Goal: Information Seeking & Learning: Check status

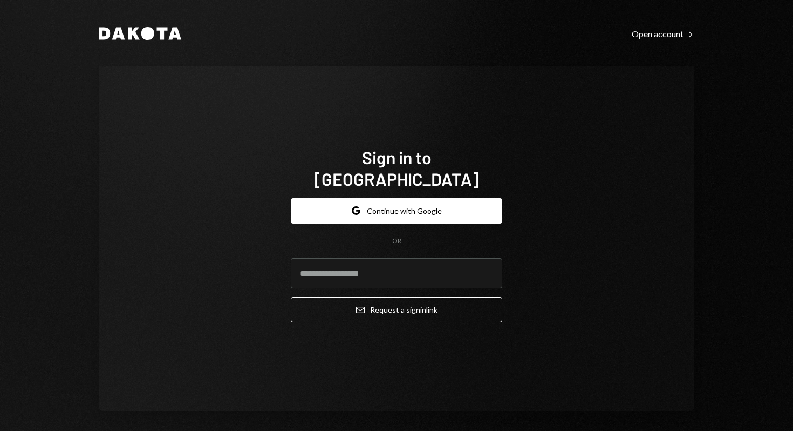
type input "**********"
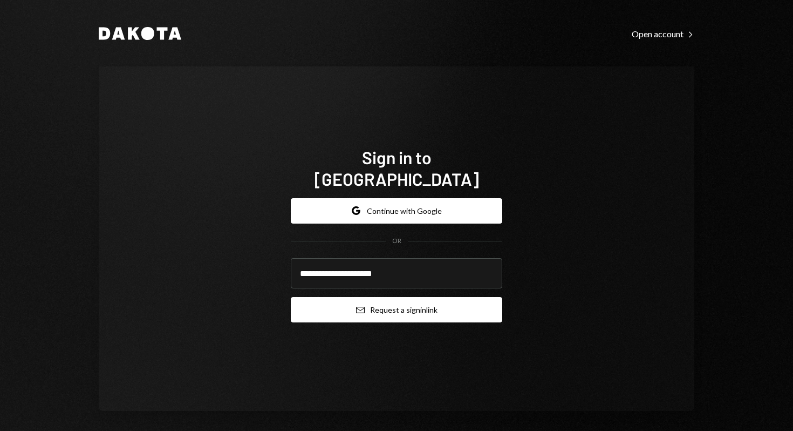
click at [382, 298] on button "Email Request a sign in link" at bounding box center [396, 309] width 211 height 25
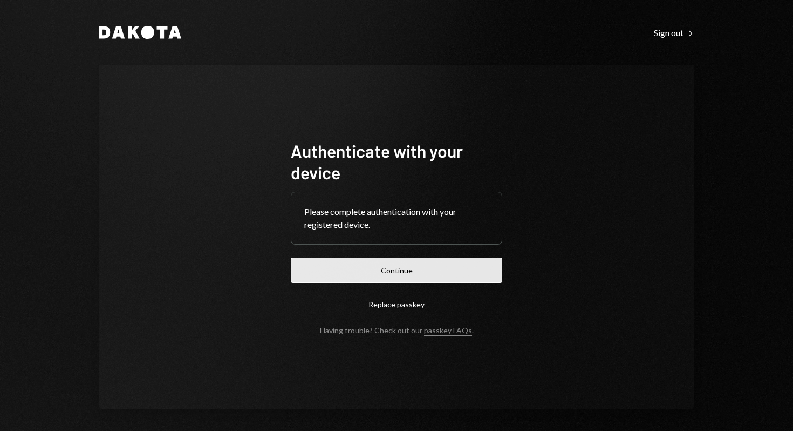
click at [437, 263] on button "Continue" at bounding box center [396, 269] width 211 height 25
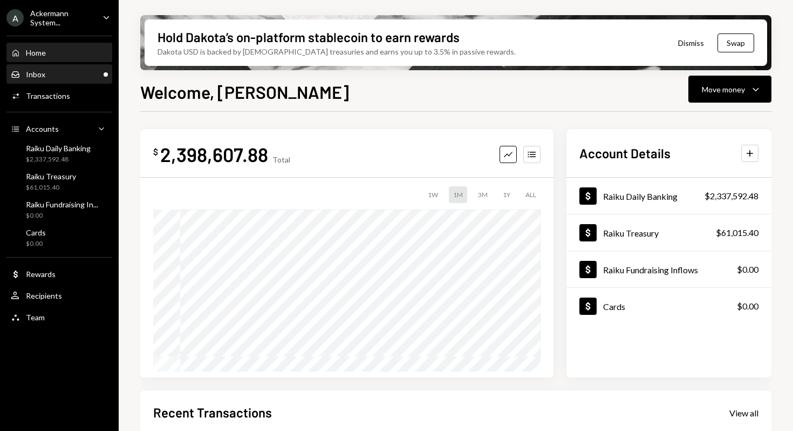
click at [63, 74] on div "Inbox Inbox" at bounding box center [59, 75] width 97 height 10
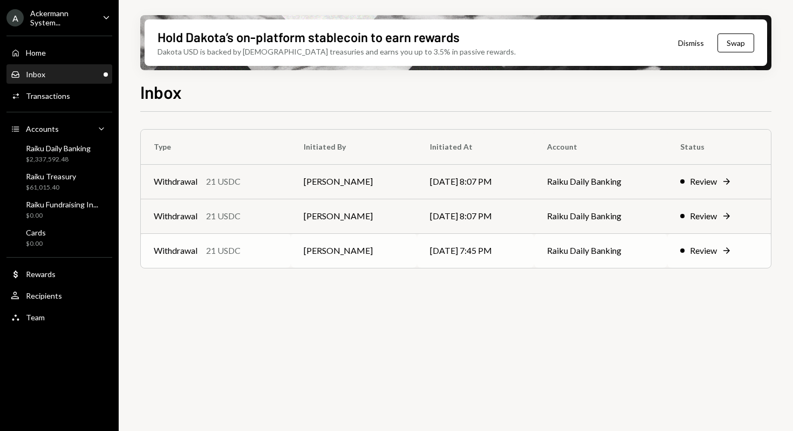
click at [712, 254] on div "Review" at bounding box center [703, 250] width 27 height 13
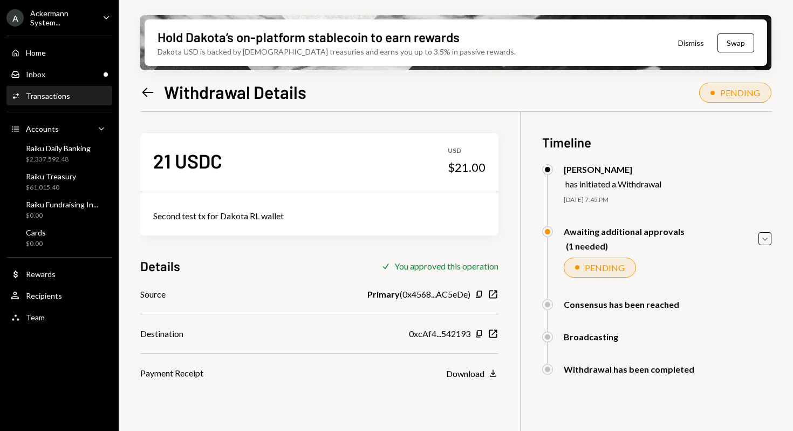
scroll to position [86, 0]
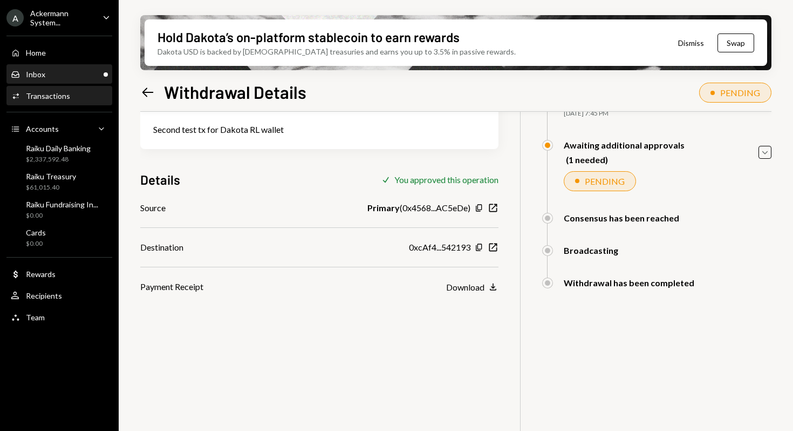
click at [64, 71] on div "Inbox Inbox" at bounding box center [59, 75] width 97 height 10
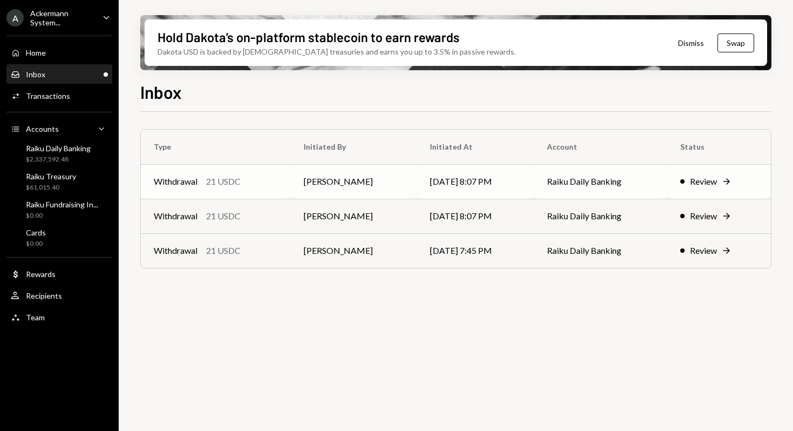
click at [490, 179] on td "08/28/25 8:07 PM" at bounding box center [475, 181] width 117 height 35
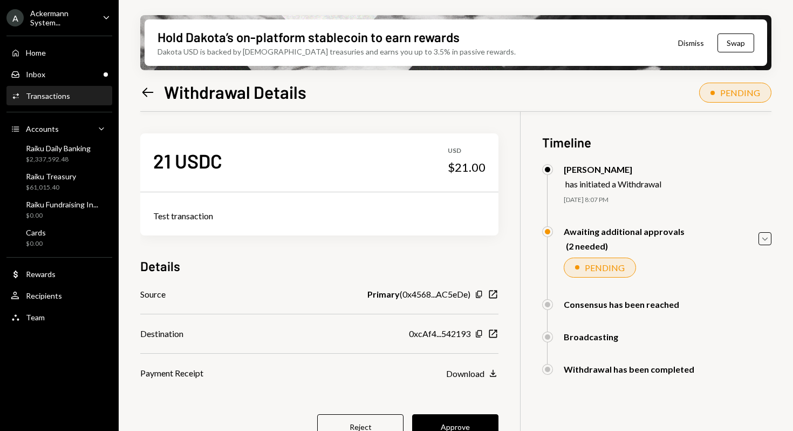
scroll to position [86, 0]
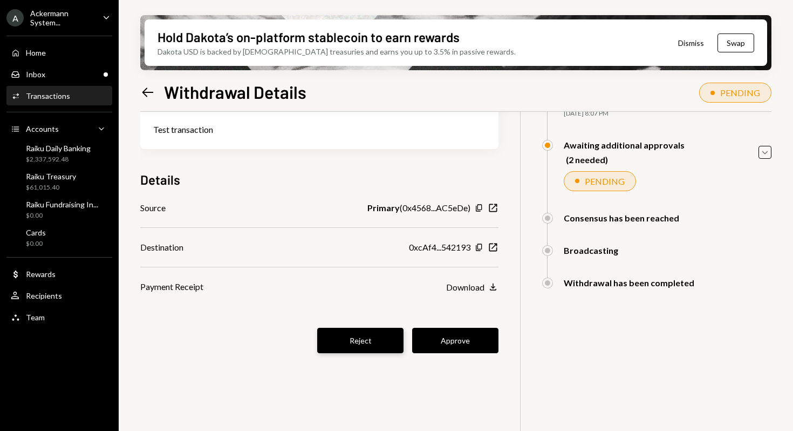
click at [355, 333] on button "Reject" at bounding box center [360, 339] width 86 height 25
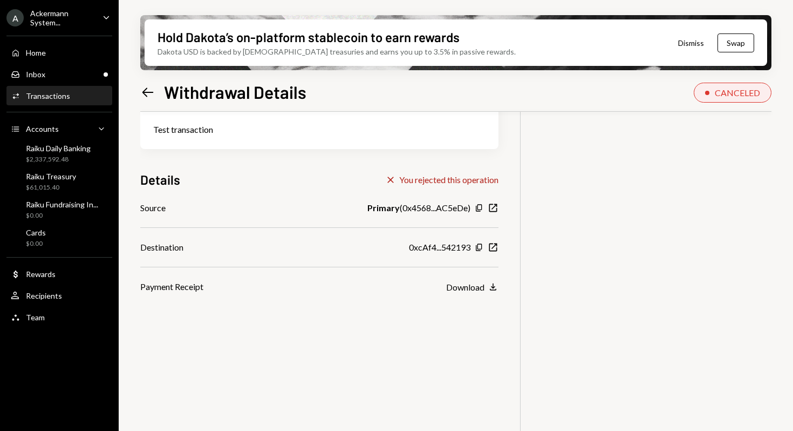
scroll to position [0, 0]
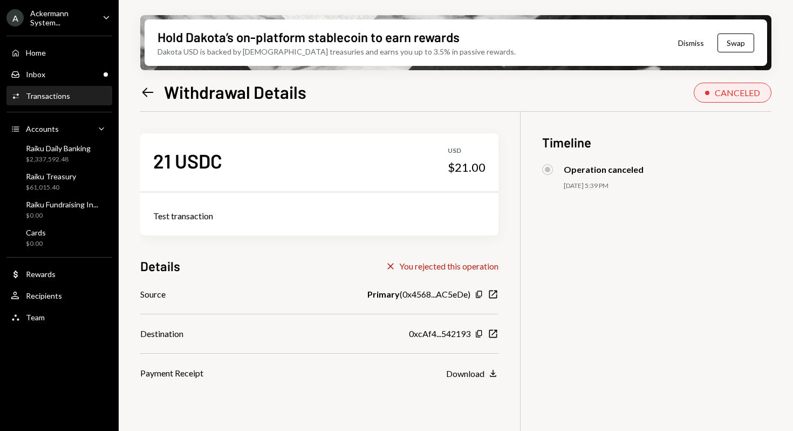
click at [149, 86] on icon "Left Arrow" at bounding box center [147, 92] width 15 height 15
